Goal: Transaction & Acquisition: Purchase product/service

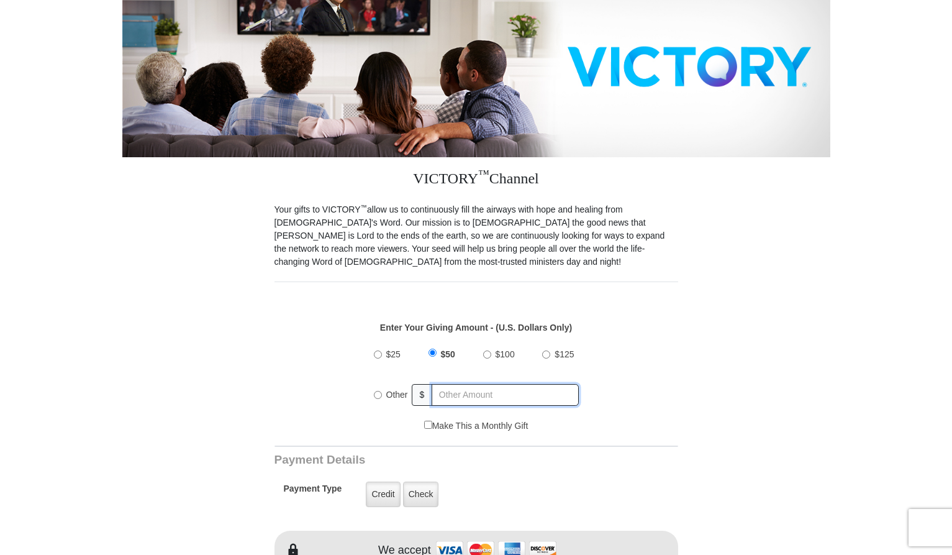
radio input "true"
click at [444, 384] on input "text" at bounding box center [506, 395] width 145 height 22
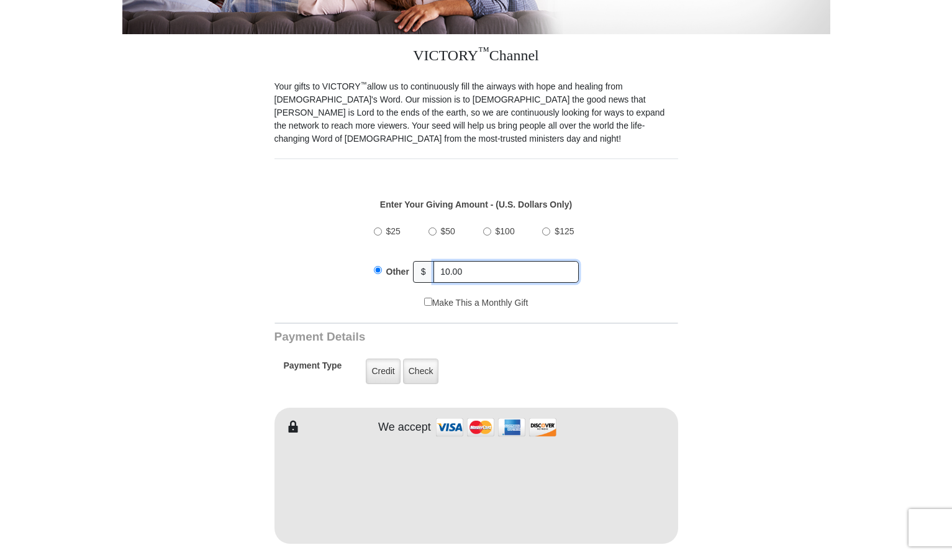
scroll to position [311, 0]
type input "10.00"
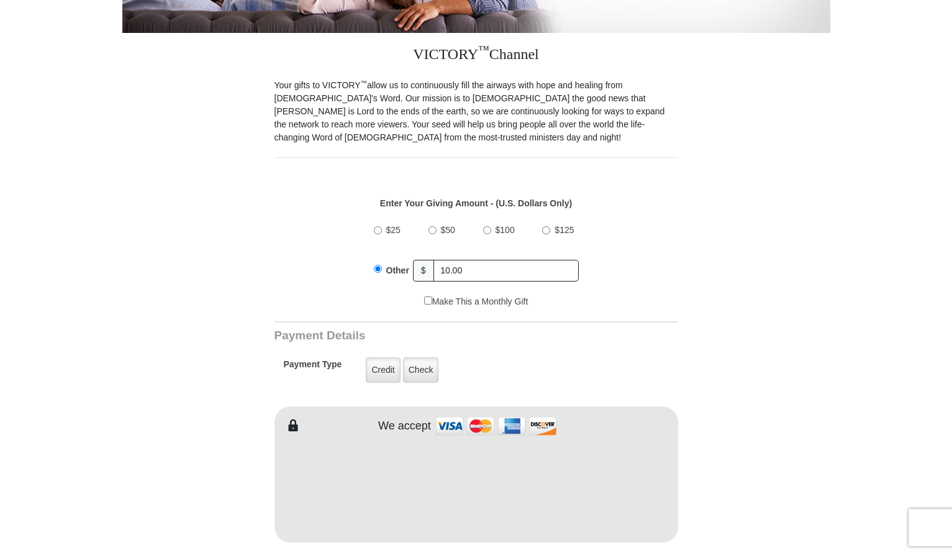
click at [426, 296] on input "Make This a Monthly Gift" at bounding box center [428, 300] width 8 height 8
checkbox input "true"
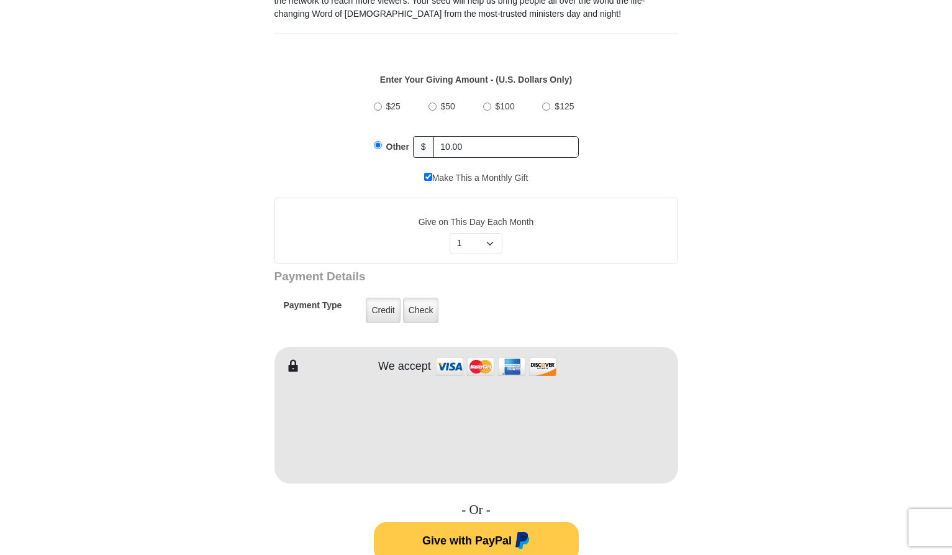
scroll to position [435, 0]
click at [389, 297] on label "Credit" at bounding box center [383, 309] width 34 height 25
click at [0, 0] on input "Credit" at bounding box center [0, 0] width 0 height 0
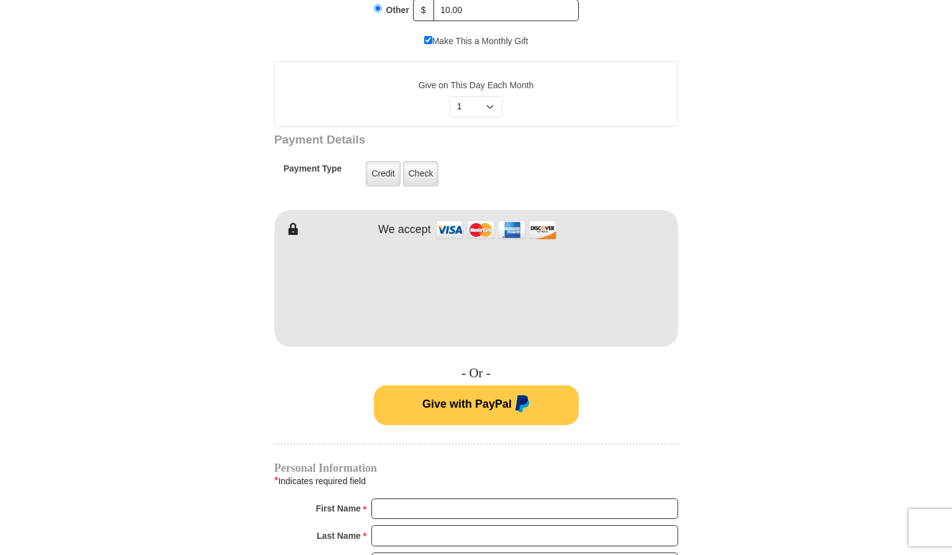
scroll to position [621, 0]
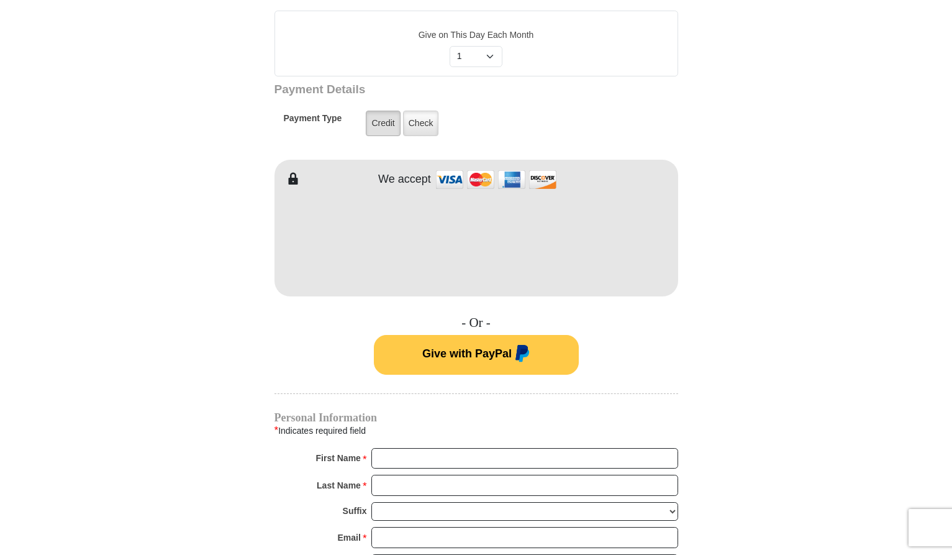
click at [385, 115] on label "Credit" at bounding box center [383, 123] width 34 height 25
click at [0, 0] on input "Credit" at bounding box center [0, 0] width 0 height 0
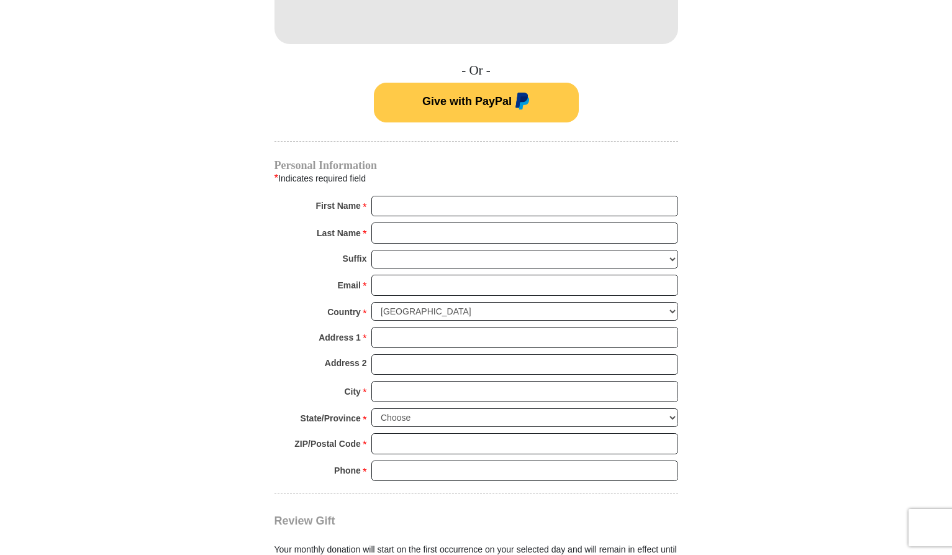
scroll to position [870, 0]
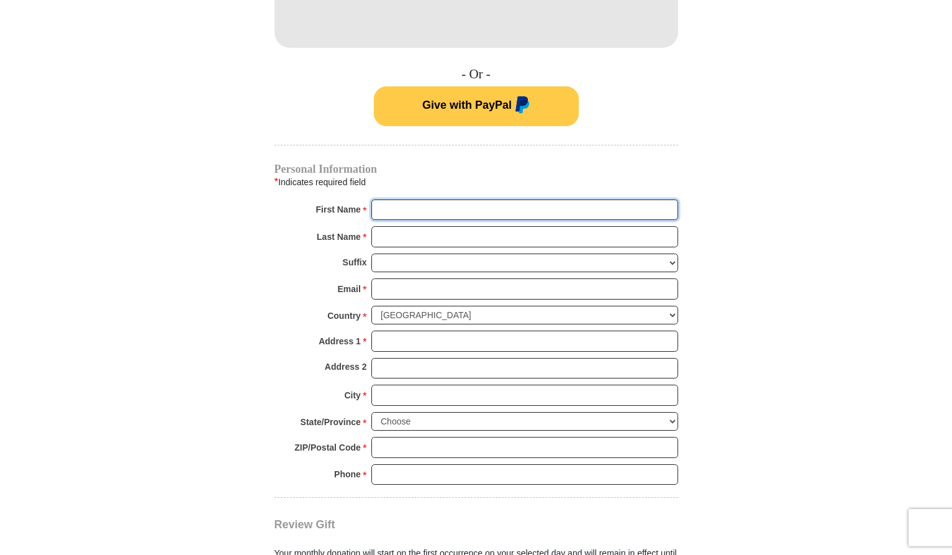
click at [469, 199] on input "First Name *" at bounding box center [524, 209] width 307 height 21
type input "[PERSON_NAME]"
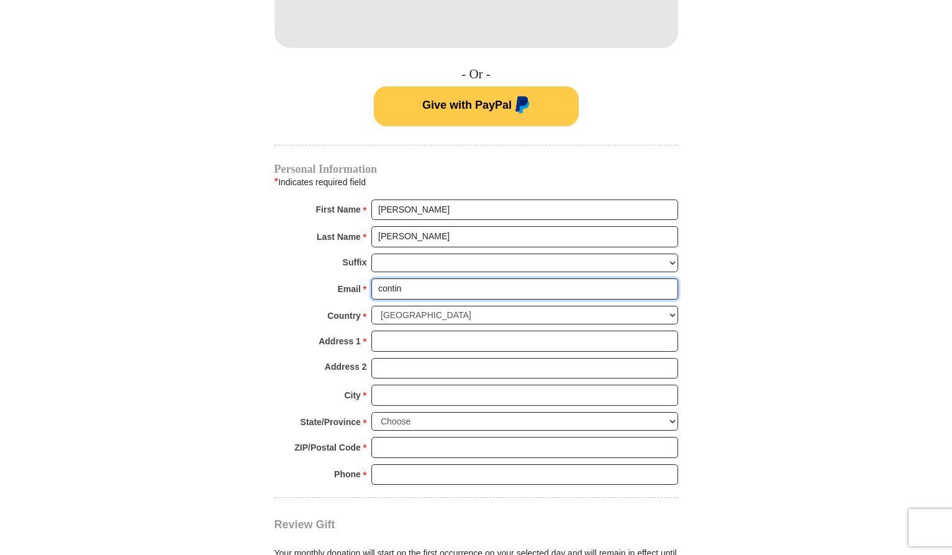
type input "[EMAIL_ADDRESS][DOMAIN_NAME]"
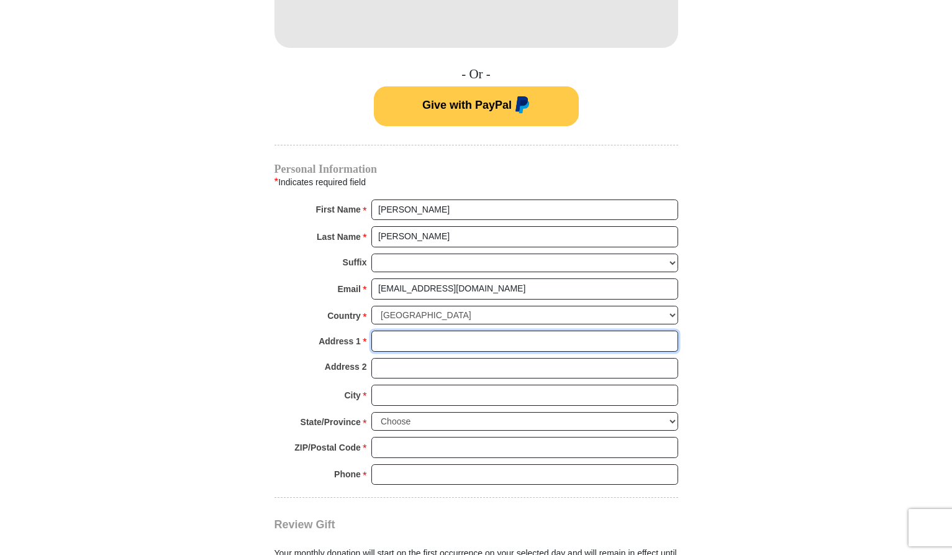
type input "[STREET_ADDRESS]"
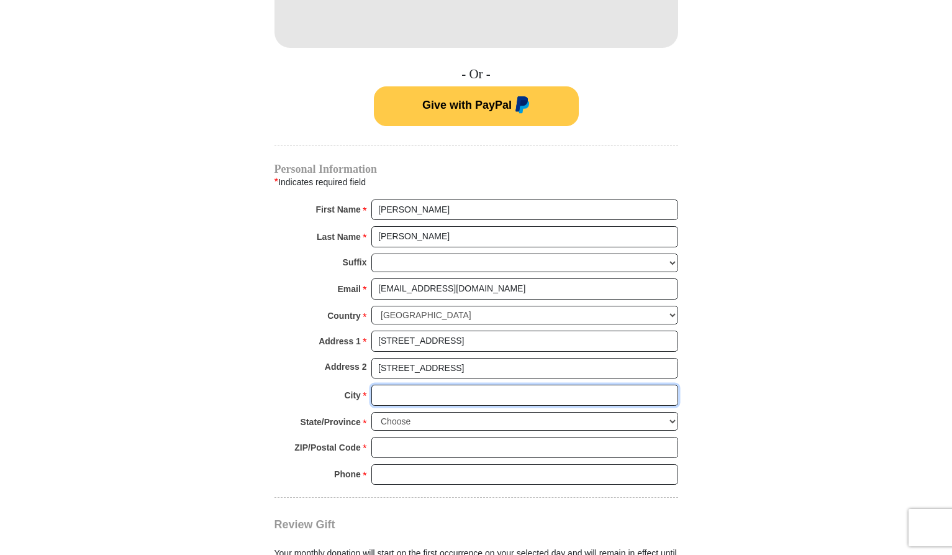
type input "[PERSON_NAME]"
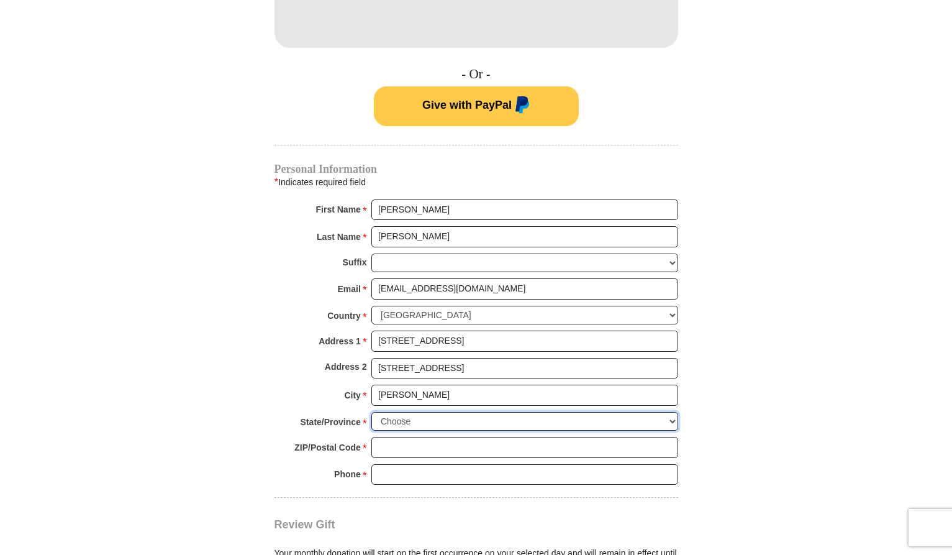
select select "OK"
type input "73507"
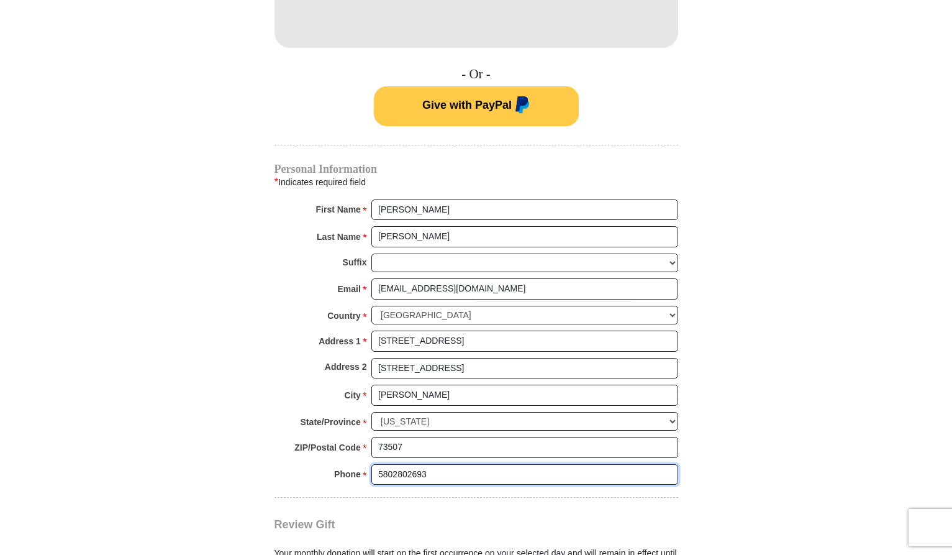
click at [457, 464] on input "5802802693" at bounding box center [524, 474] width 307 height 21
type input "7063083060"
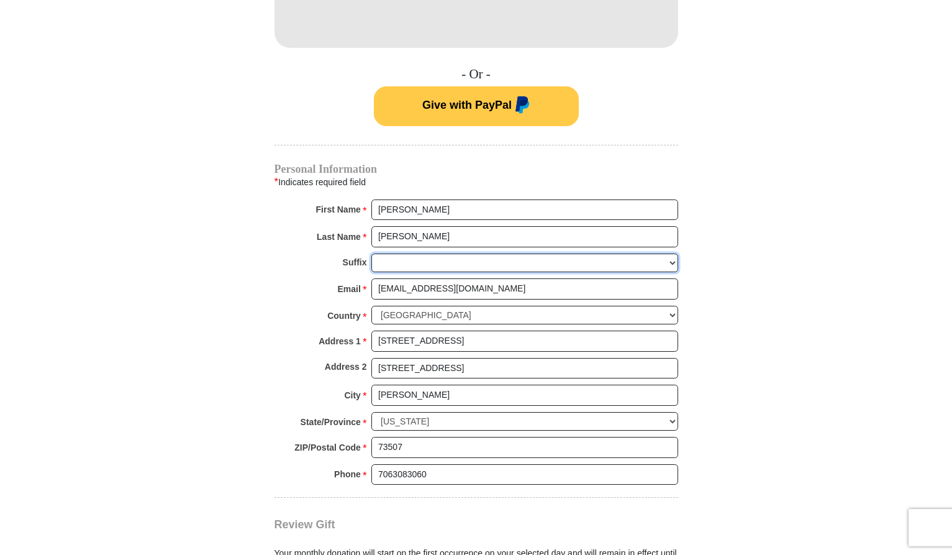
click at [673, 253] on select "[PERSON_NAME] I II III IV V VI" at bounding box center [524, 262] width 307 height 19
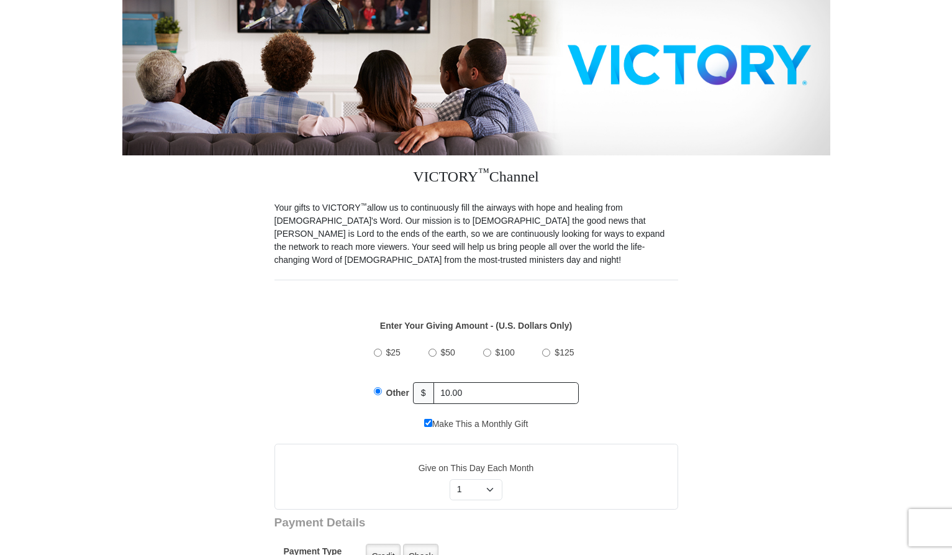
scroll to position [186, 0]
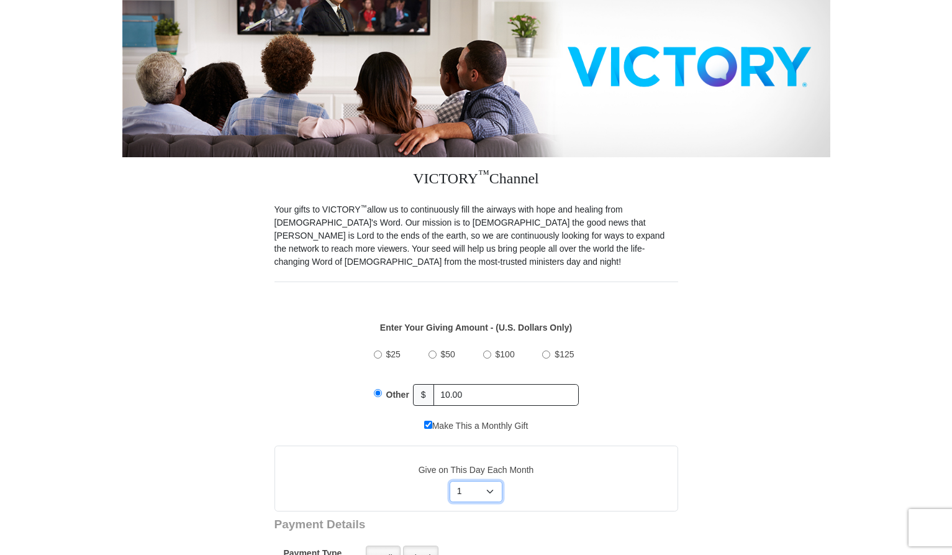
click at [478, 481] on select "Select Day of Month 1 2 3 4 5 6 7 8 9 10 11 12 13 14 15 16 17 18 19 20 21 22 23…" at bounding box center [476, 491] width 53 height 21
select select "20"
click at [450, 481] on select "Select Day of Month 1 2 3 4 5 6 7 8 9 10 11 12 13 14 15 16 17 18 19 20 21 22 23…" at bounding box center [476, 491] width 53 height 21
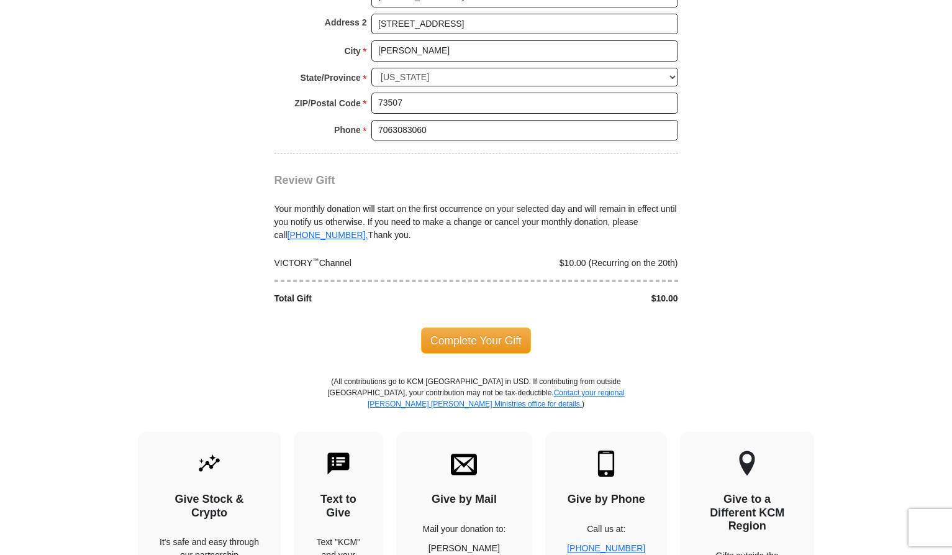
scroll to position [1242, 0]
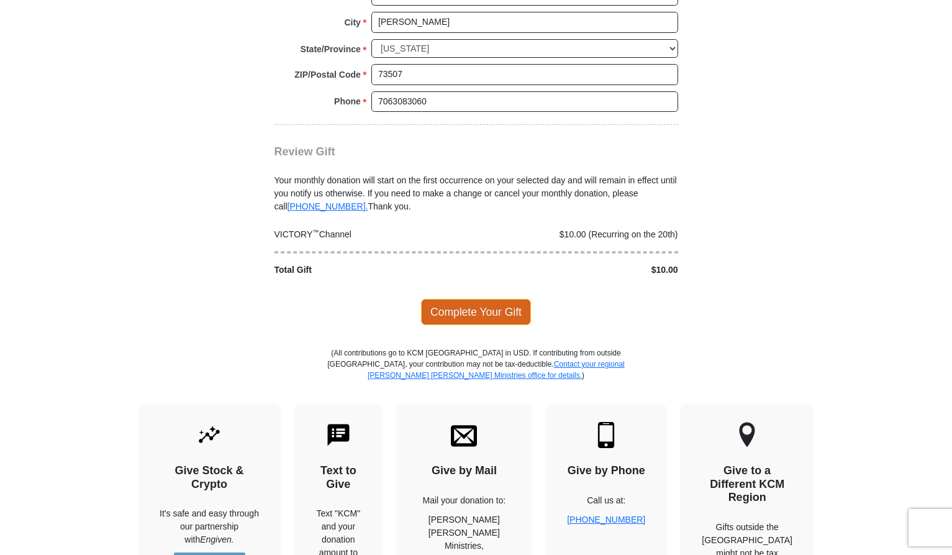
click at [499, 303] on span "Complete Your Gift" at bounding box center [476, 312] width 110 height 26
